Goal: Information Seeking & Learning: Find specific fact

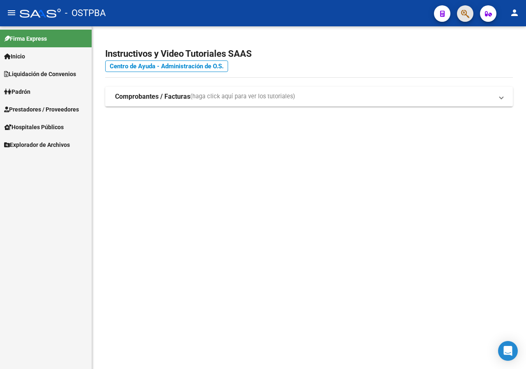
click at [471, 15] on button "button" at bounding box center [465, 13] width 16 height 16
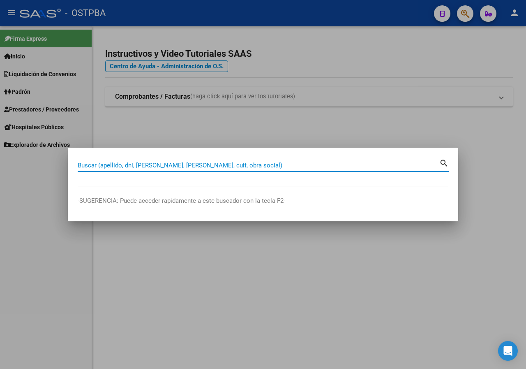
paste input "37124596"
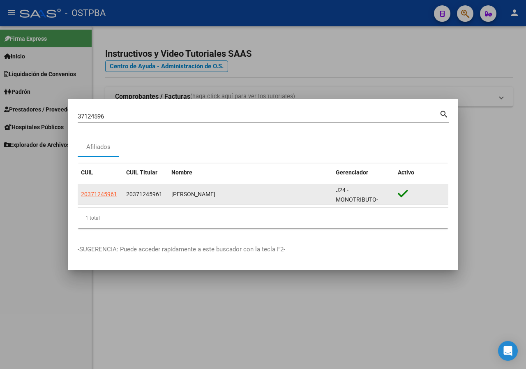
drag, startPoint x: 168, startPoint y: 195, endPoint x: 278, endPoint y: 196, distance: 109.4
click at [278, 196] on datatable-body-cell "[PERSON_NAME]" at bounding box center [250, 194] width 164 height 20
copy div "[PERSON_NAME]"
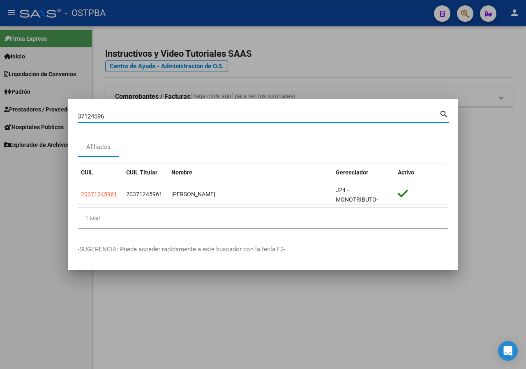
drag, startPoint x: 73, startPoint y: 127, endPoint x: 32, endPoint y: 119, distance: 42.3
click at [32, 119] on div "37124596 Buscar (apellido, dni, cuil, nro traspaso, cuit, obra social) search A…" at bounding box center [263, 184] width 526 height 369
paste input "20015042"
type input "20015042"
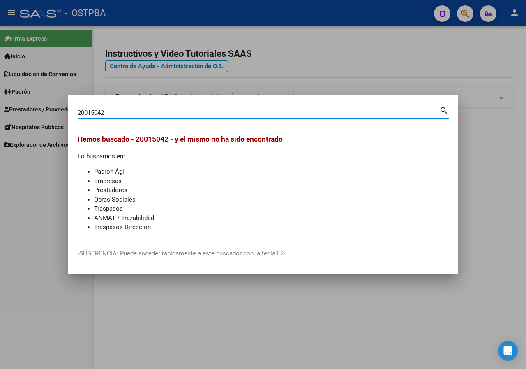
click at [290, 30] on div at bounding box center [263, 184] width 526 height 369
